Goal: Use online tool/utility: Use online tool/utility

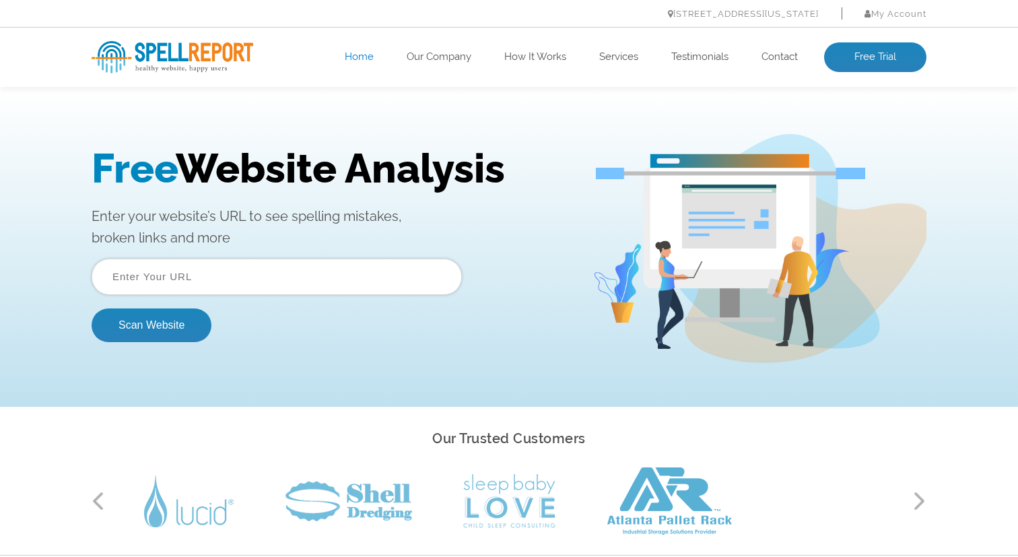
click at [198, 275] on input "text" at bounding box center [277, 277] width 370 height 36
paste input "[URL][DOMAIN_NAME]"
type input "[URL][DOMAIN_NAME]"
click at [135, 329] on button "Scan Website" at bounding box center [152, 325] width 120 height 34
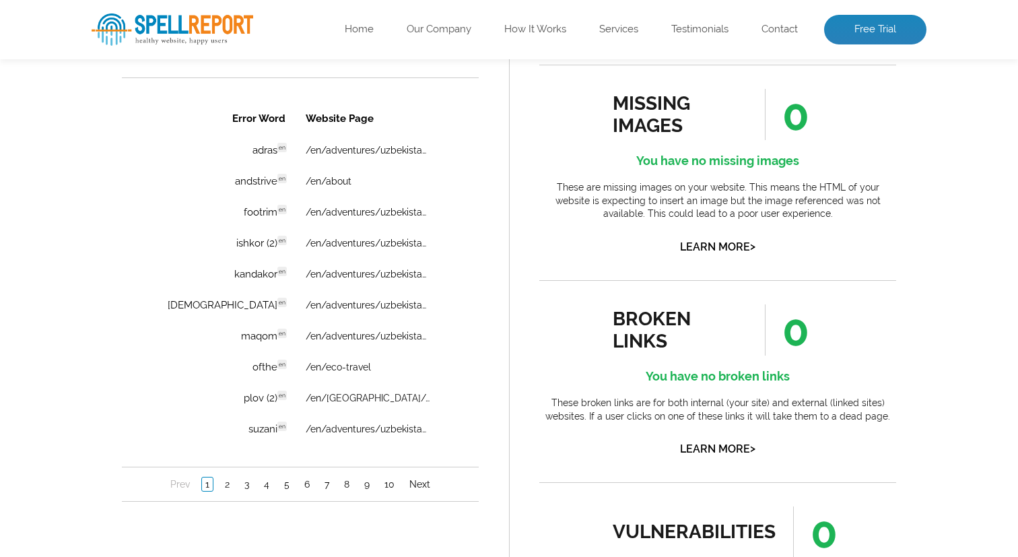
scroll to position [972, 0]
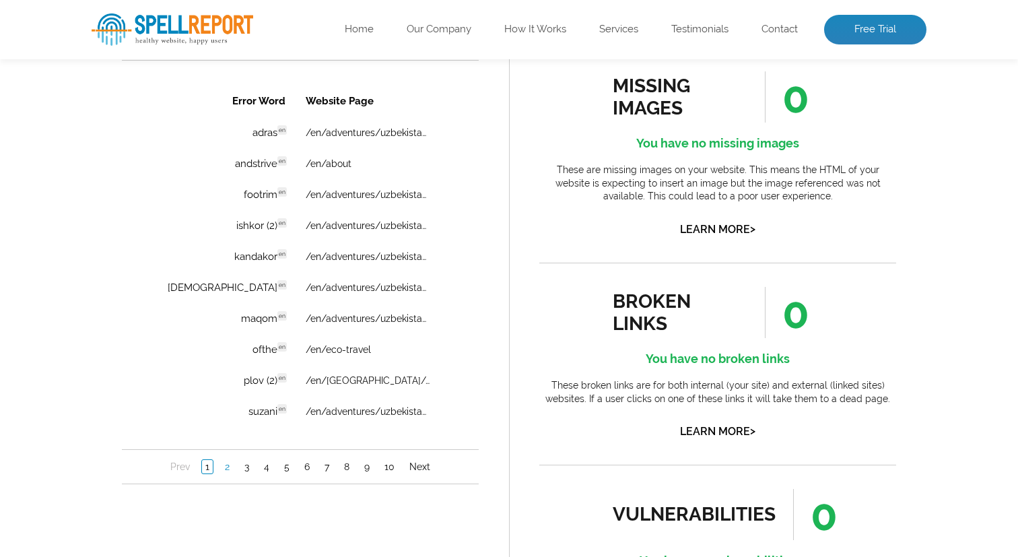
click at [227, 470] on link "2" at bounding box center [227, 466] width 11 height 13
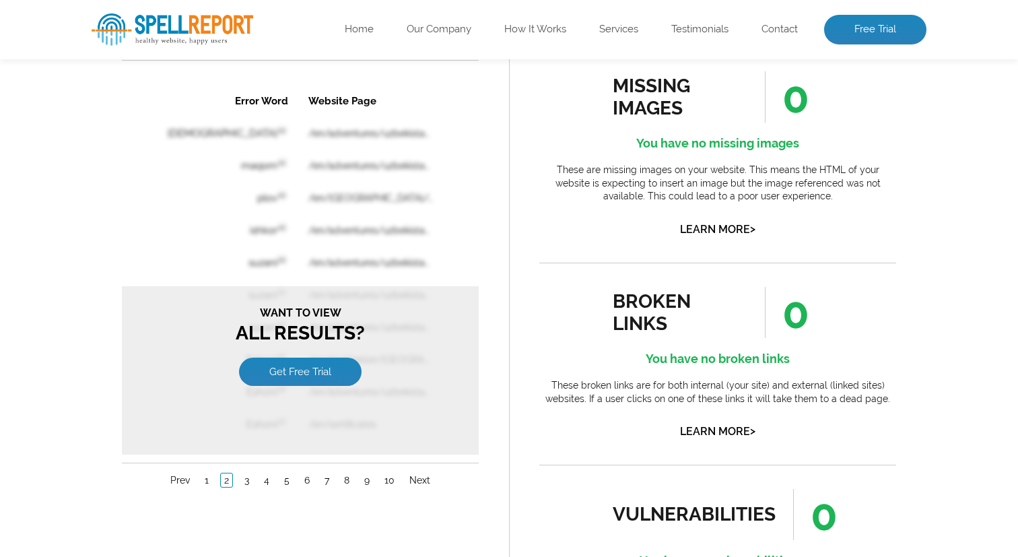
scroll to position [0, 0]
click at [209, 473] on link "1" at bounding box center [206, 479] width 11 height 13
